Goal: Find specific page/section: Find specific page/section

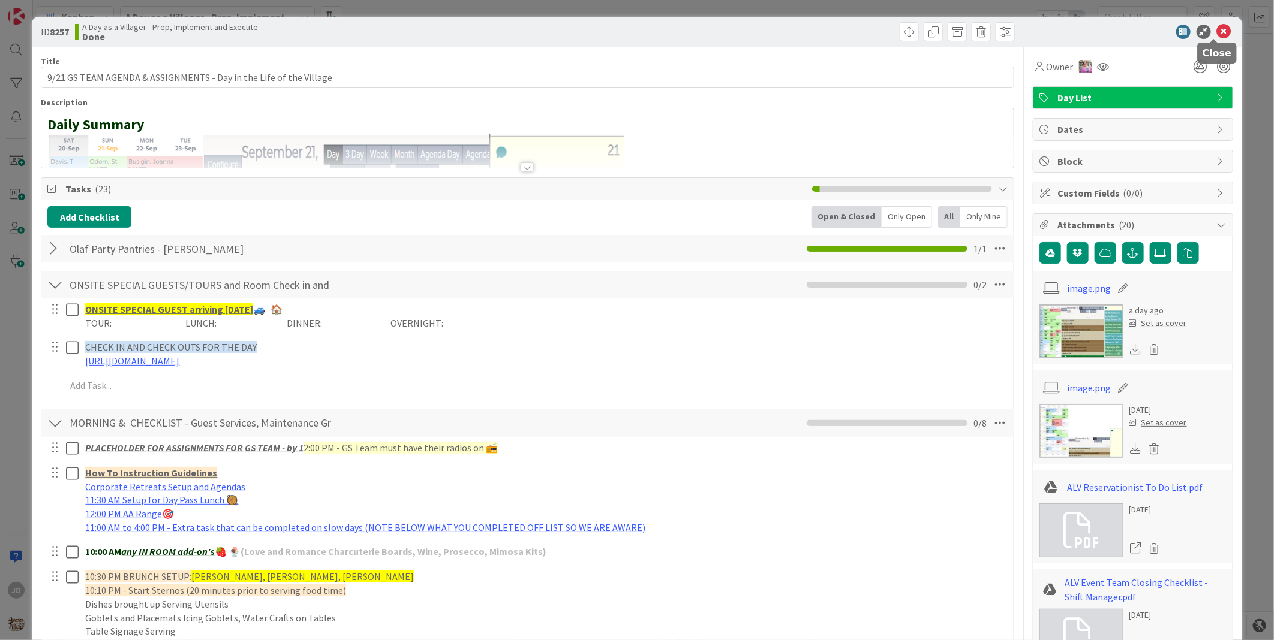
click at [1217, 32] on icon at bounding box center [1224, 32] width 14 height 14
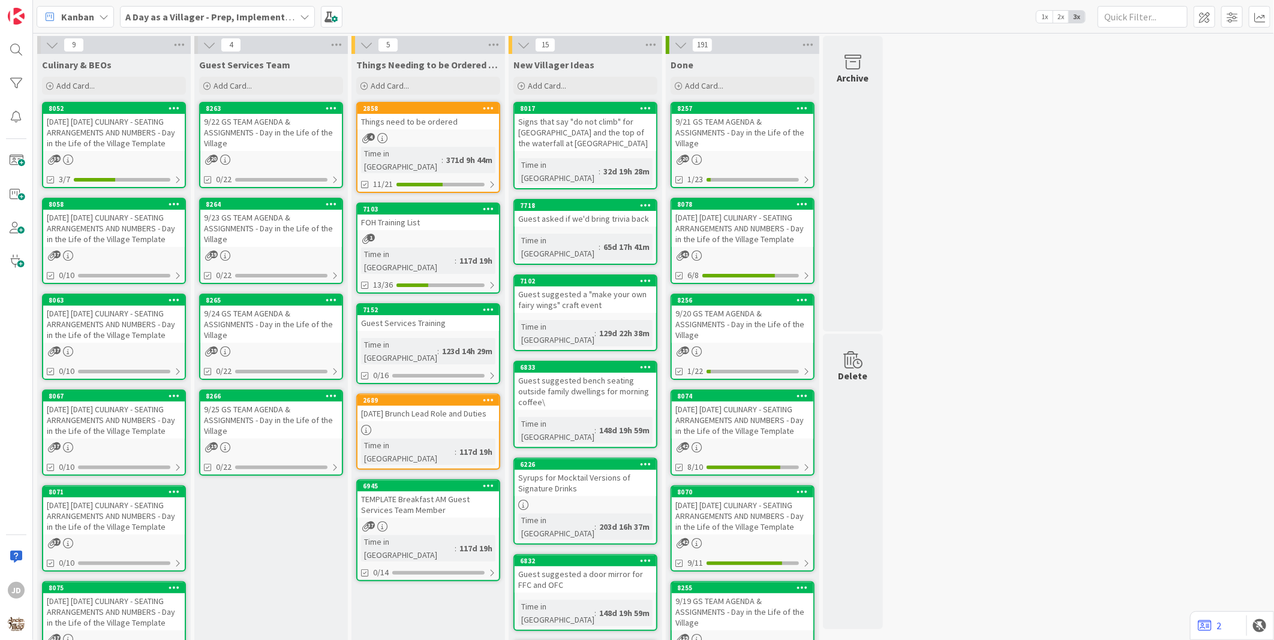
click at [134, 120] on div "[DATE] [DATE] CULINARY - SEATING ARRANGEMENTS AND NUMBERS - Day in the Life of …" at bounding box center [114, 132] width 142 height 37
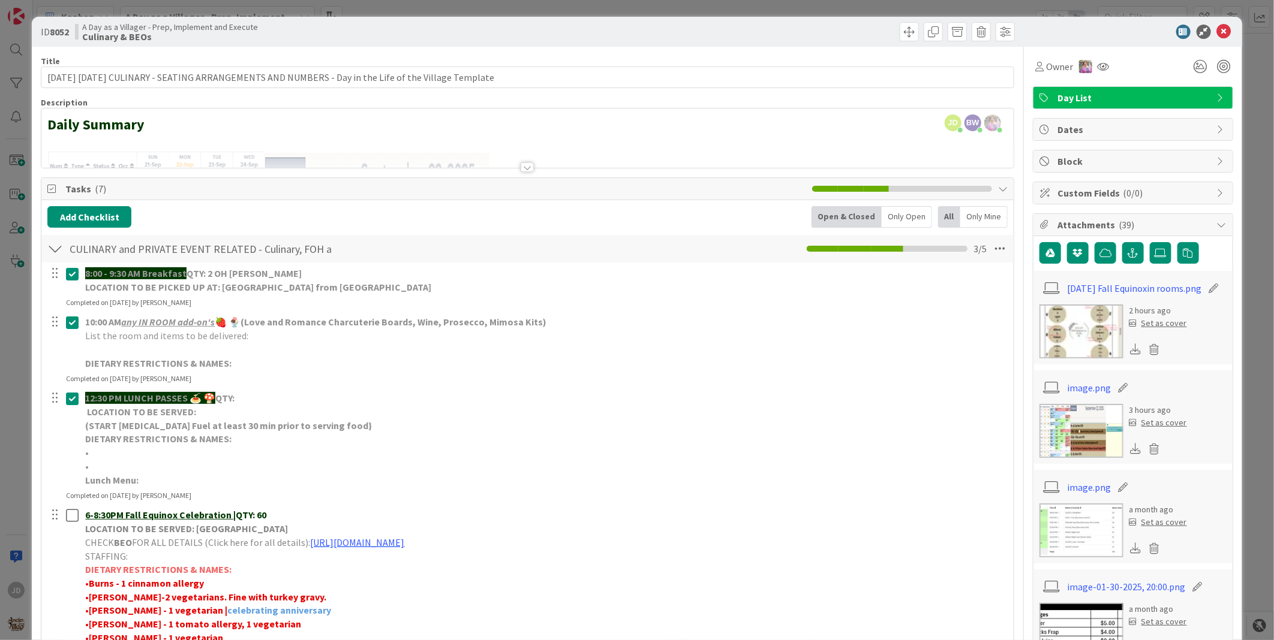
scroll to position [266, 0]
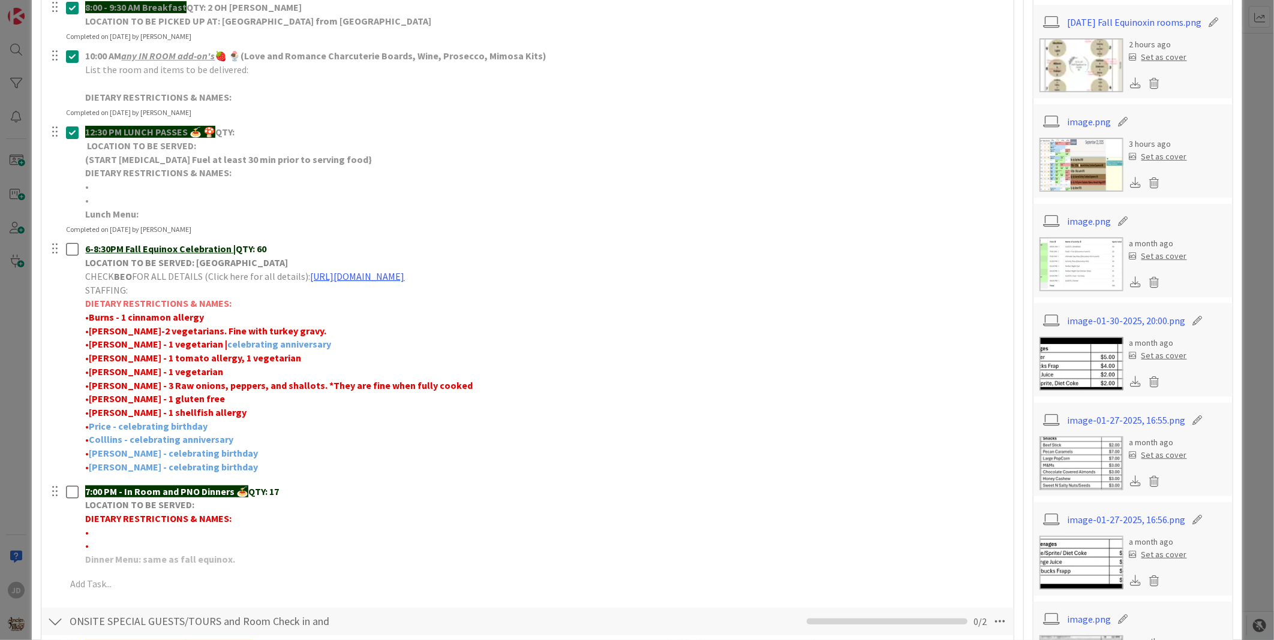
click at [1088, 57] on img at bounding box center [1081, 65] width 84 height 54
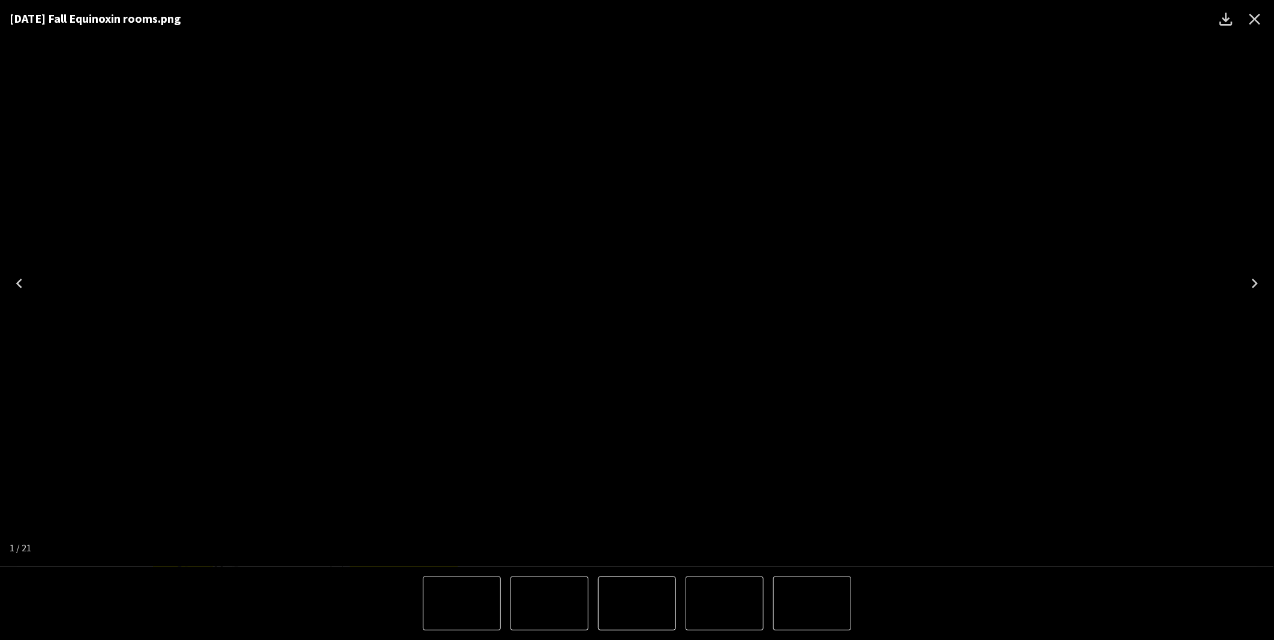
click at [1257, 20] on icon "Close" at bounding box center [1254, 19] width 19 height 19
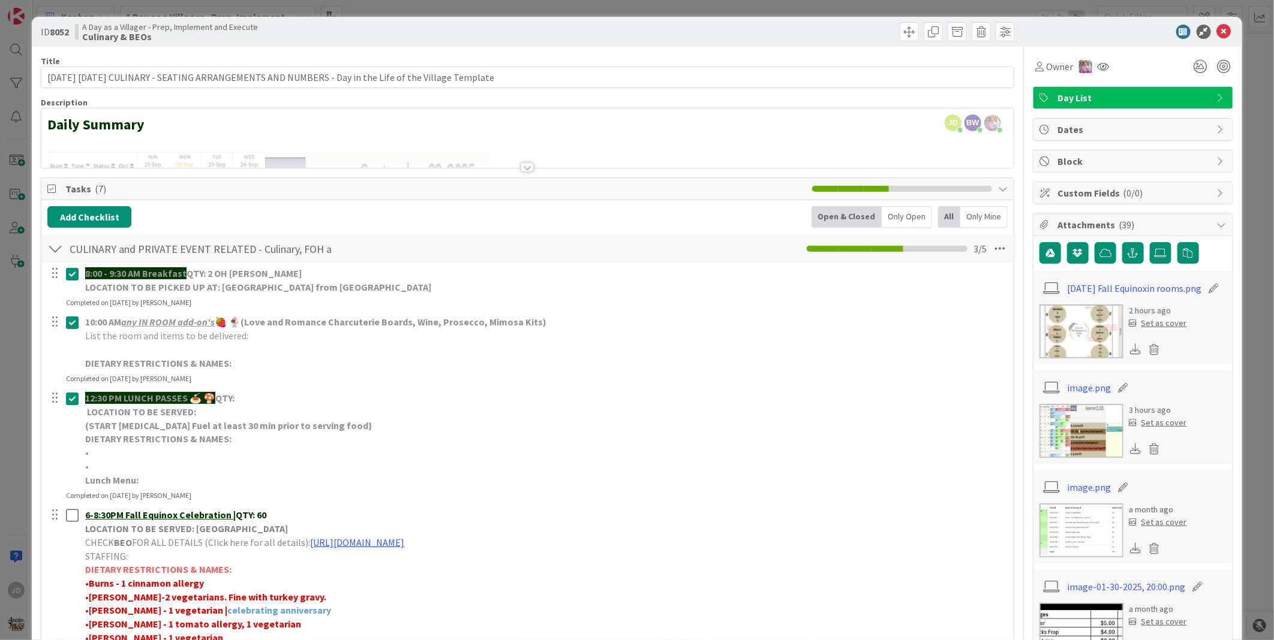
scroll to position [133, 0]
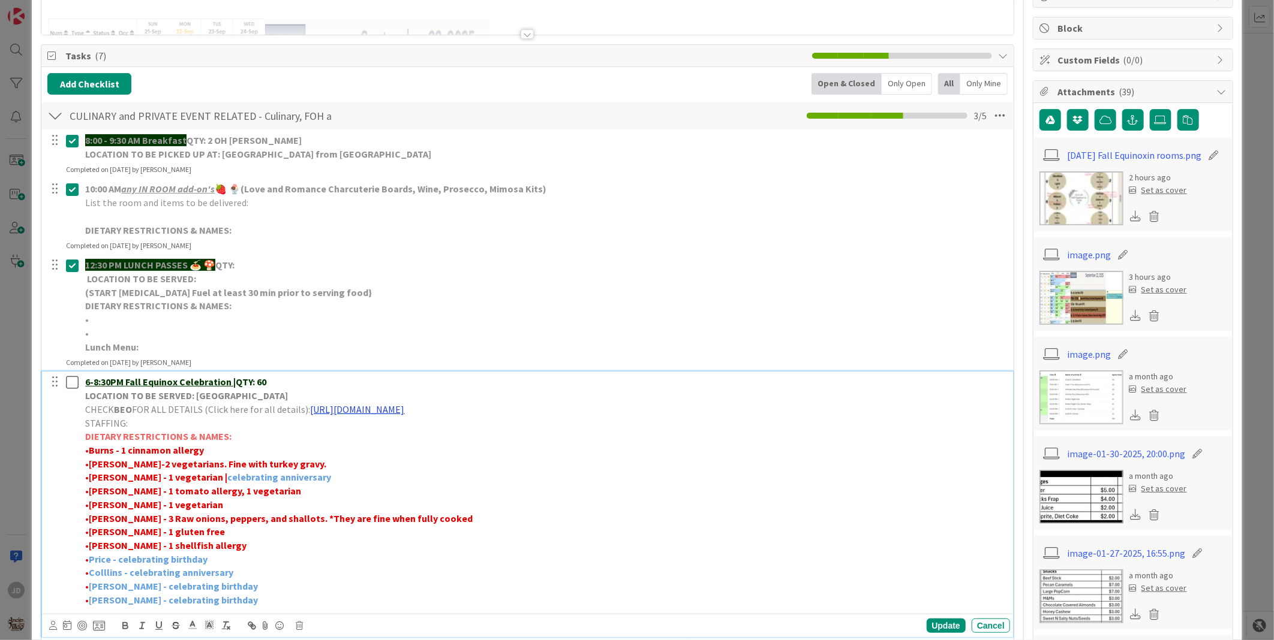
click at [404, 413] on link "[URL][DOMAIN_NAME]" at bounding box center [357, 410] width 94 height 12
click at [495, 431] on link "[URL][DOMAIN_NAME]" at bounding box center [454, 433] width 82 height 16
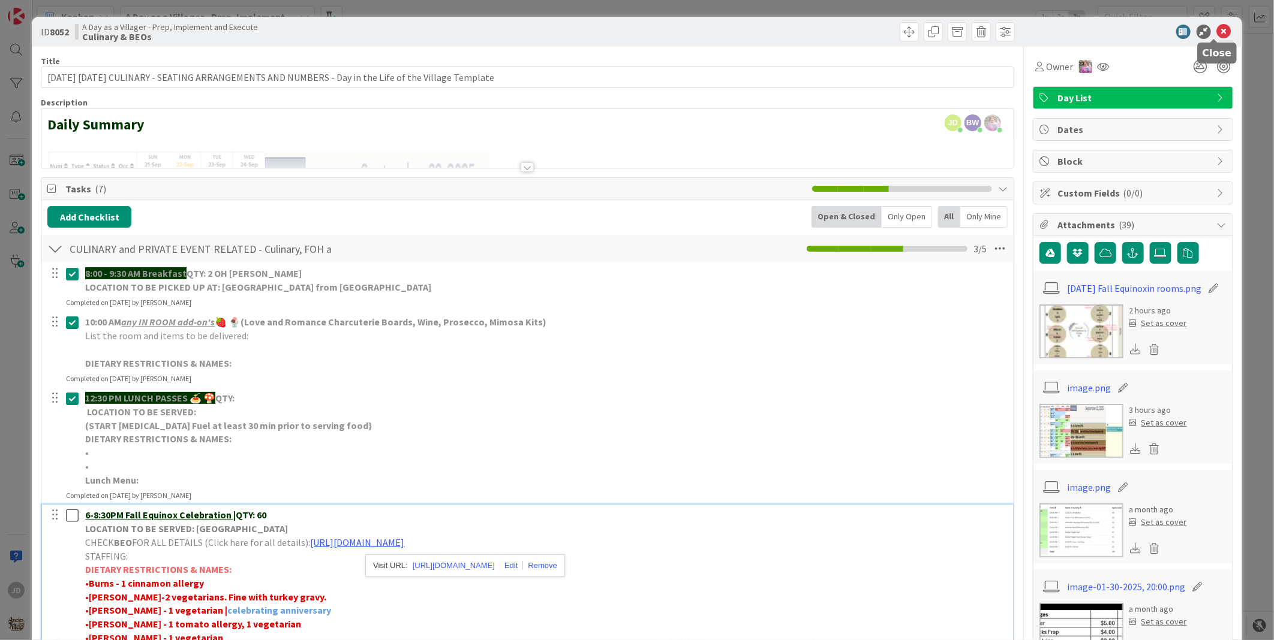
click at [1217, 26] on icon at bounding box center [1224, 32] width 14 height 14
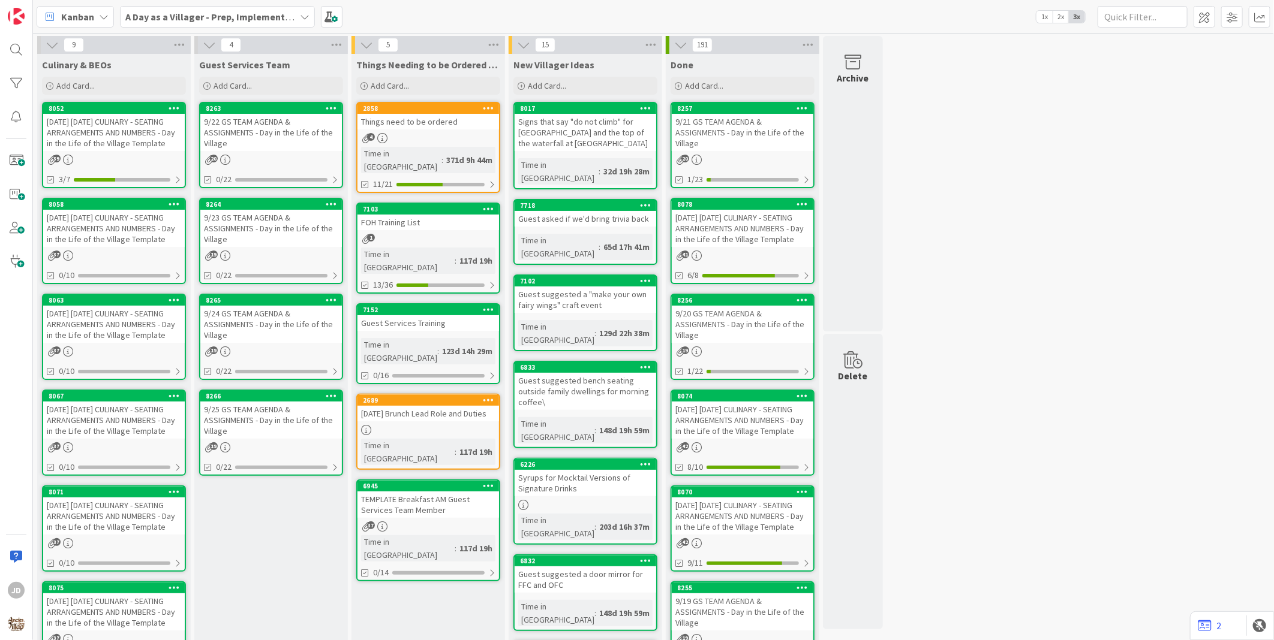
click at [259, 135] on div "9/22 GS TEAM AGENDA & ASSIGNMENTS - Day in the Life of the Village" at bounding box center [271, 132] width 142 height 37
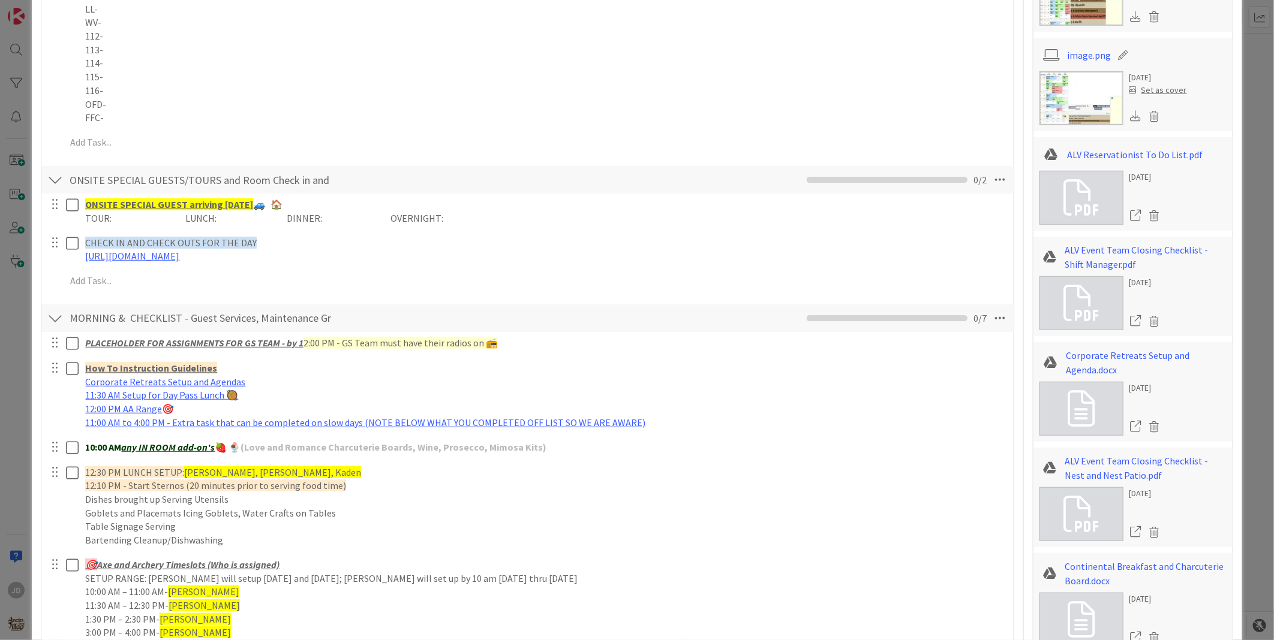
scroll to position [666, 0]
